Goal: Navigation & Orientation: Find specific page/section

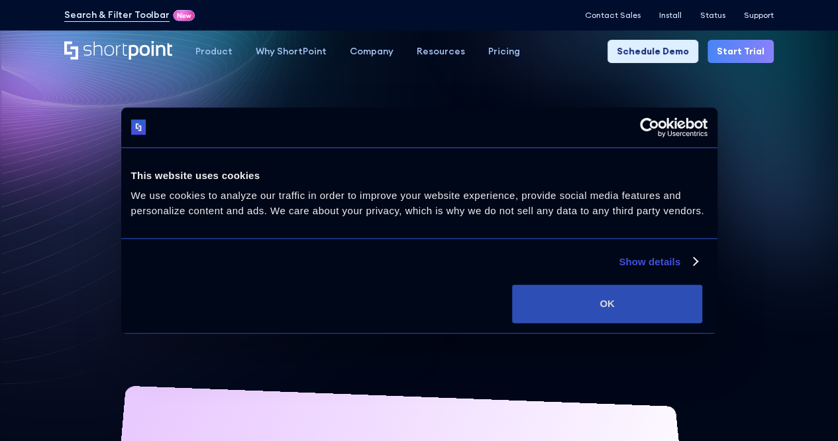
drag, startPoint x: 747, startPoint y: 334, endPoint x: 741, endPoint y: 325, distance: 10.9
click at [702, 323] on button "OK" at bounding box center [607, 303] width 190 height 38
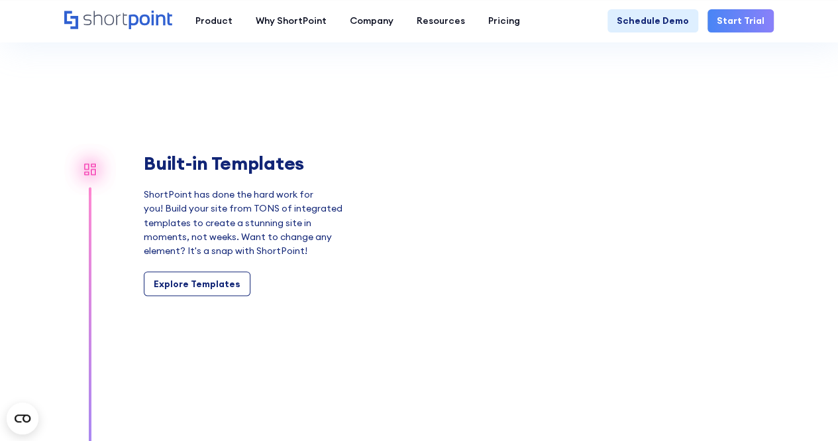
scroll to position [1060, 0]
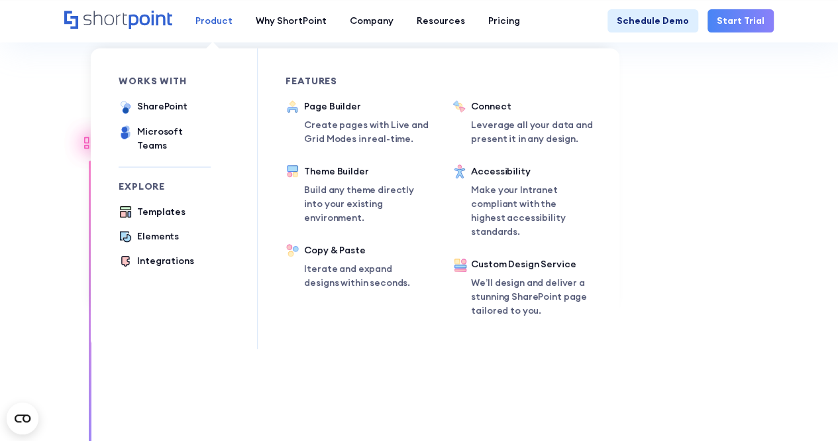
click at [228, 20] on div "Product" at bounding box center [213, 21] width 37 height 14
click at [160, 205] on div "Templates" at bounding box center [161, 212] width 48 height 14
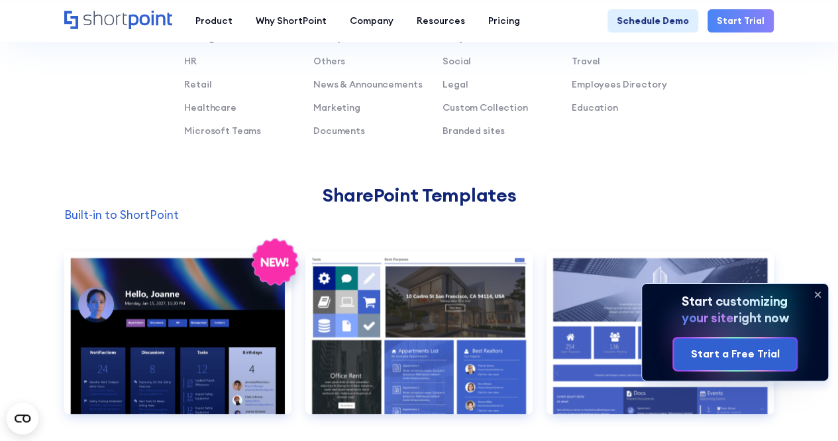
scroll to position [928, 0]
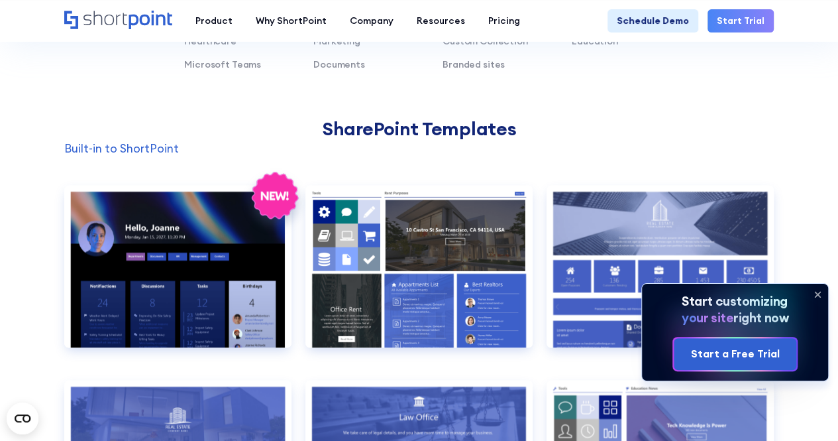
click at [818, 289] on icon at bounding box center [817, 294] width 21 height 21
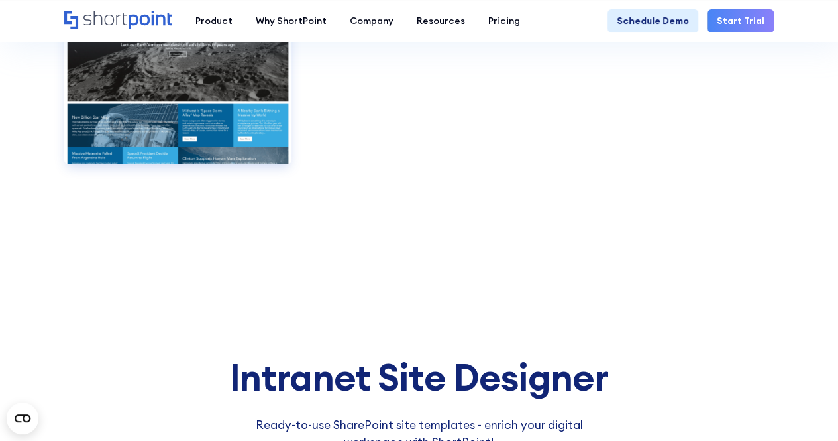
scroll to position [7686, 0]
